Goal: Task Accomplishment & Management: Use online tool/utility

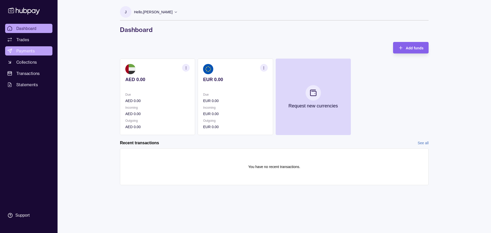
click at [27, 50] on span "Payments" at bounding box center [25, 51] width 18 height 6
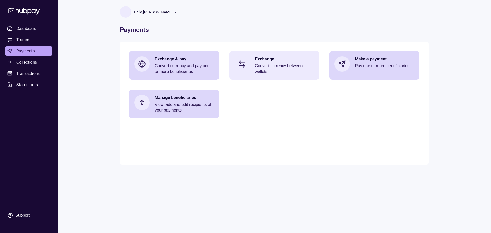
click at [252, 66] on div "Exchange Convert currency between wallets" at bounding box center [274, 65] width 90 height 28
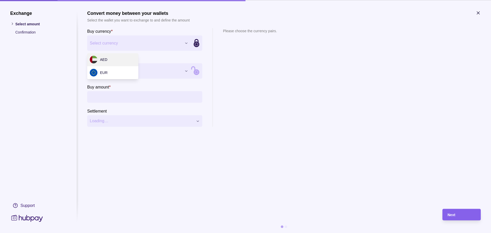
click at [127, 233] on div "Exchange Select amount Confirmation Support Convert money between your wallets …" at bounding box center [245, 233] width 491 height 0
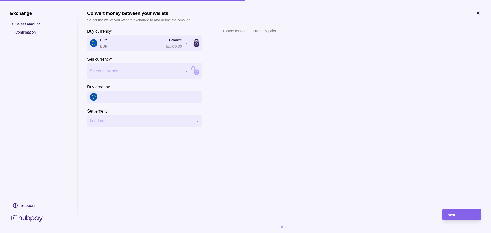
click at [122, 62] on section "Sell currency * Select currency *** ***" at bounding box center [144, 67] width 115 height 23
click at [120, 233] on div "Exchange Select amount Confirmation Support Convert money between your wallets …" at bounding box center [245, 233] width 491 height 0
click at [111, 98] on input "Buy amount *" at bounding box center [150, 97] width 100 height 12
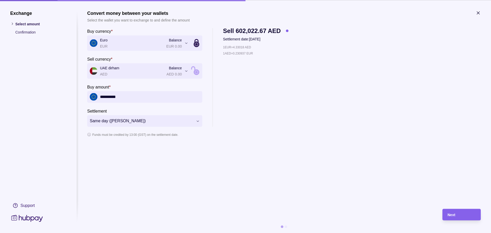
type input "**********"
drag, startPoint x: 236, startPoint y: 48, endPoint x: 248, endPoint y: 48, distance: 11.8
click at [248, 48] on p "1 EUR = 4.33055 AED" at bounding box center [237, 47] width 28 height 6
copy p "4.33055"
click at [237, 47] on p "1 EUR = 4.3298 AED" at bounding box center [236, 47] width 26 height 6
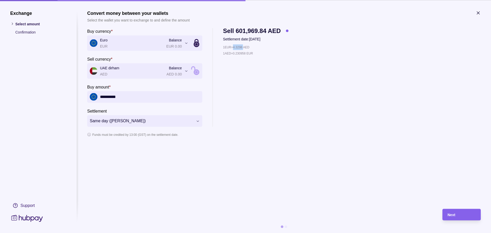
drag, startPoint x: 236, startPoint y: 46, endPoint x: 245, endPoint y: 45, distance: 9.5
click at [245, 45] on p "1 EUR = 4.3298 AED" at bounding box center [236, 47] width 26 height 6
copy p "4.3298"
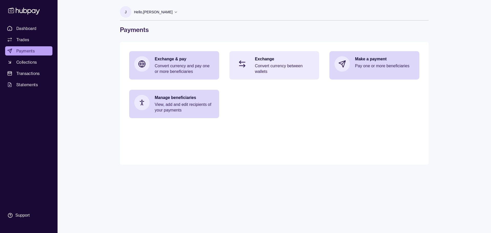
click at [252, 60] on div "Exchange Convert currency between wallets" at bounding box center [274, 65] width 90 height 28
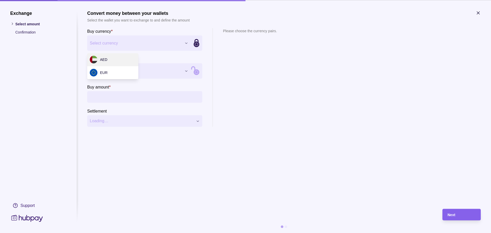
click at [117, 233] on div "Exchange Select amount Confirmation Support Convert money between your wallets …" at bounding box center [245, 233] width 491 height 0
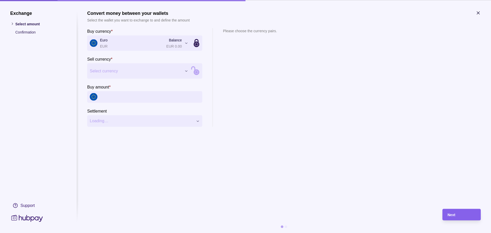
click at [106, 233] on div "Exchange Select amount Confirmation Support Convert money between your wallets …" at bounding box center [245, 233] width 491 height 0
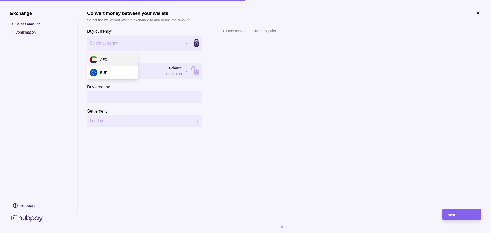
click at [110, 233] on div "Exchange Select amount Confirmation Support Convert money between your wallets …" at bounding box center [245, 233] width 491 height 0
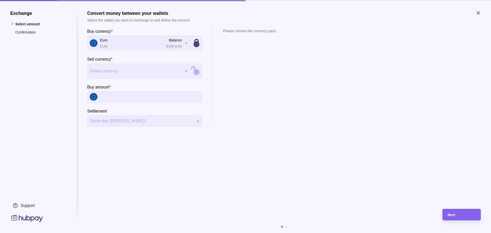
click at [109, 233] on div "Exchange Select amount Confirmation Support Convert money between your wallets …" at bounding box center [245, 233] width 491 height 0
click at [109, 96] on input "Buy amount *" at bounding box center [150, 97] width 100 height 12
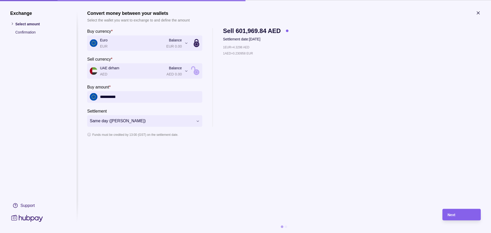
type input "**********"
drag, startPoint x: 236, startPoint y: 47, endPoint x: 245, endPoint y: 47, distance: 9.5
click at [245, 47] on p "1 EUR = 4.3298 AED" at bounding box center [236, 47] width 26 height 6
copy p "4.3298"
